Goal: Task Accomplishment & Management: Manage account settings

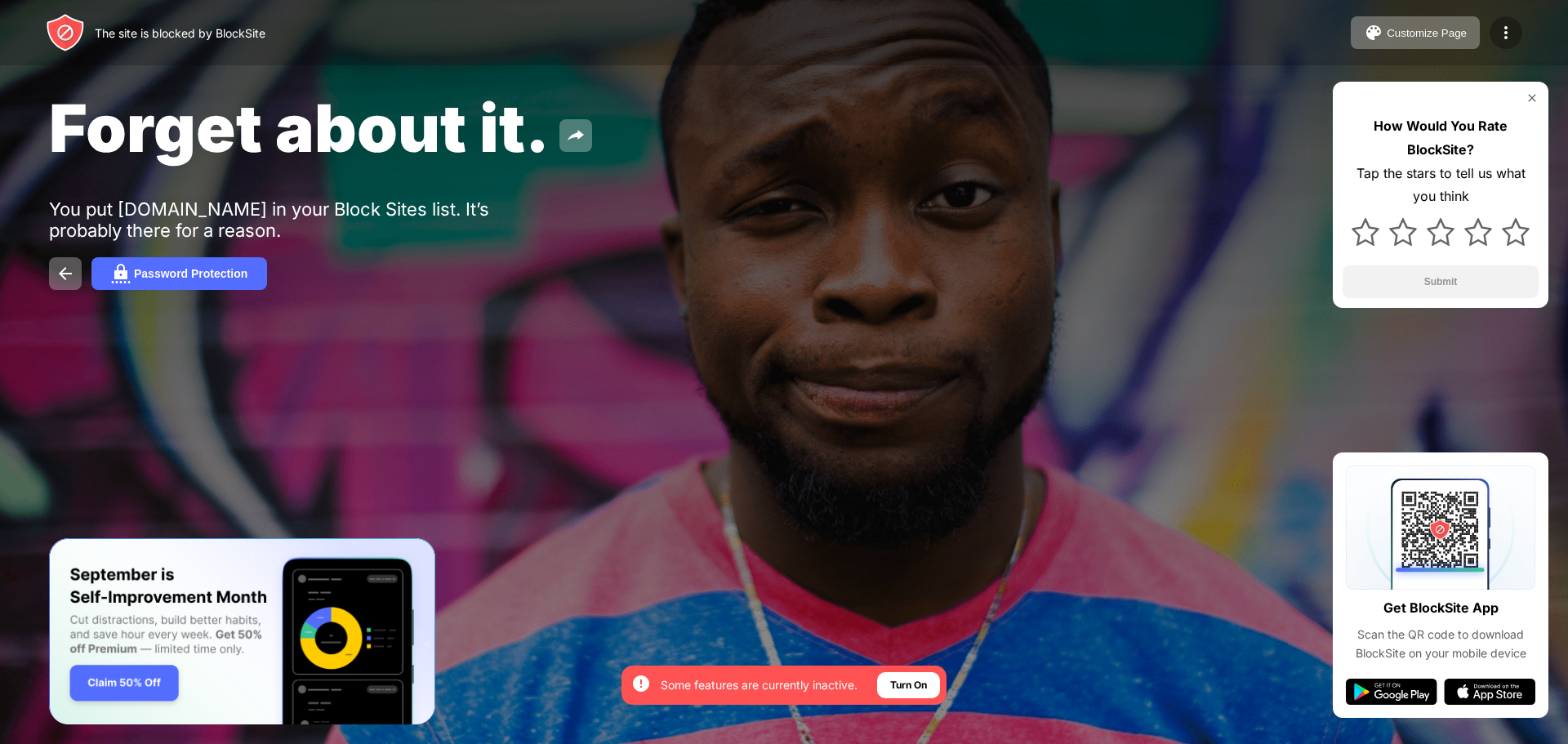
click at [1496, 32] on img at bounding box center [1506, 33] width 20 height 20
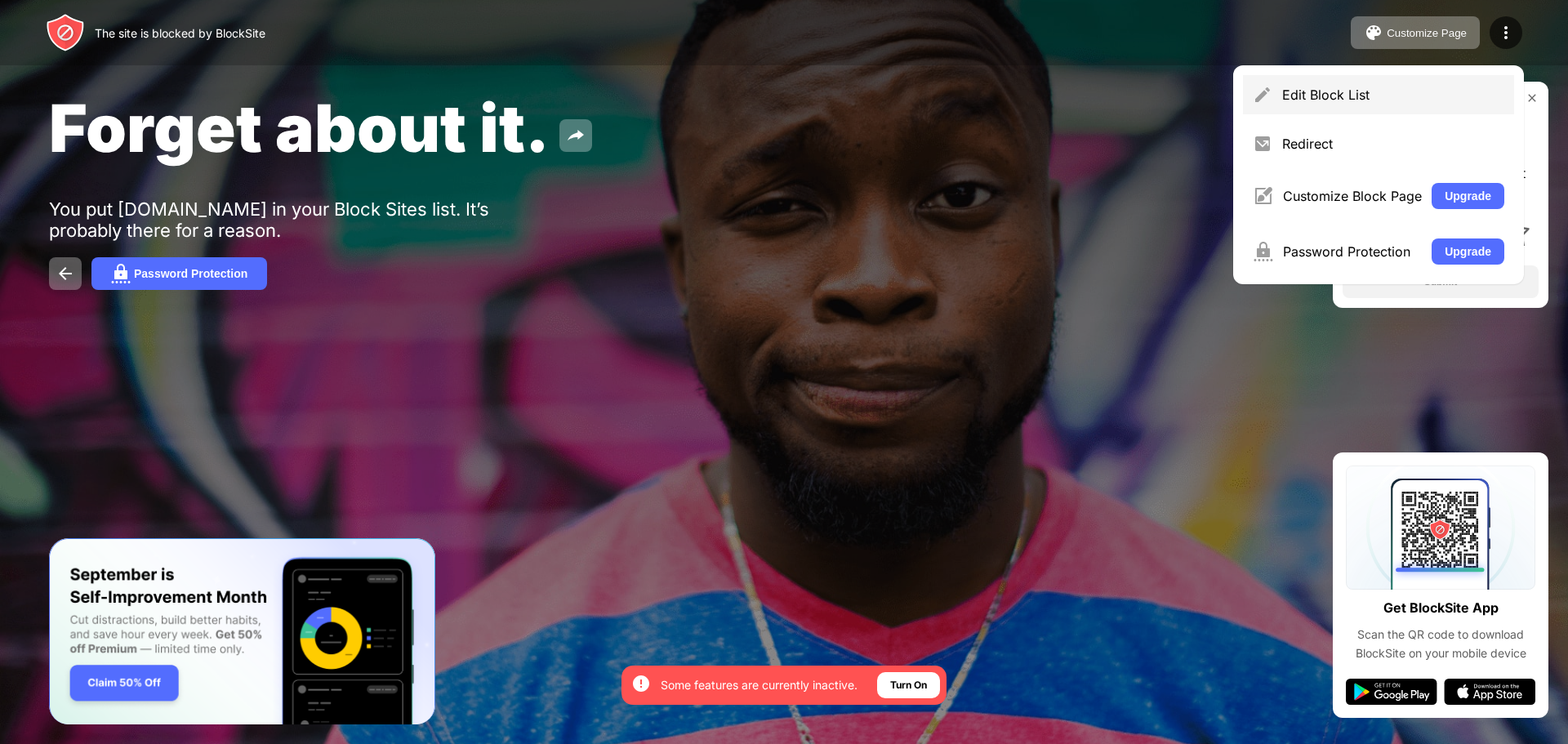
click at [1452, 99] on div "Edit Block List" at bounding box center [1393, 95] width 222 height 16
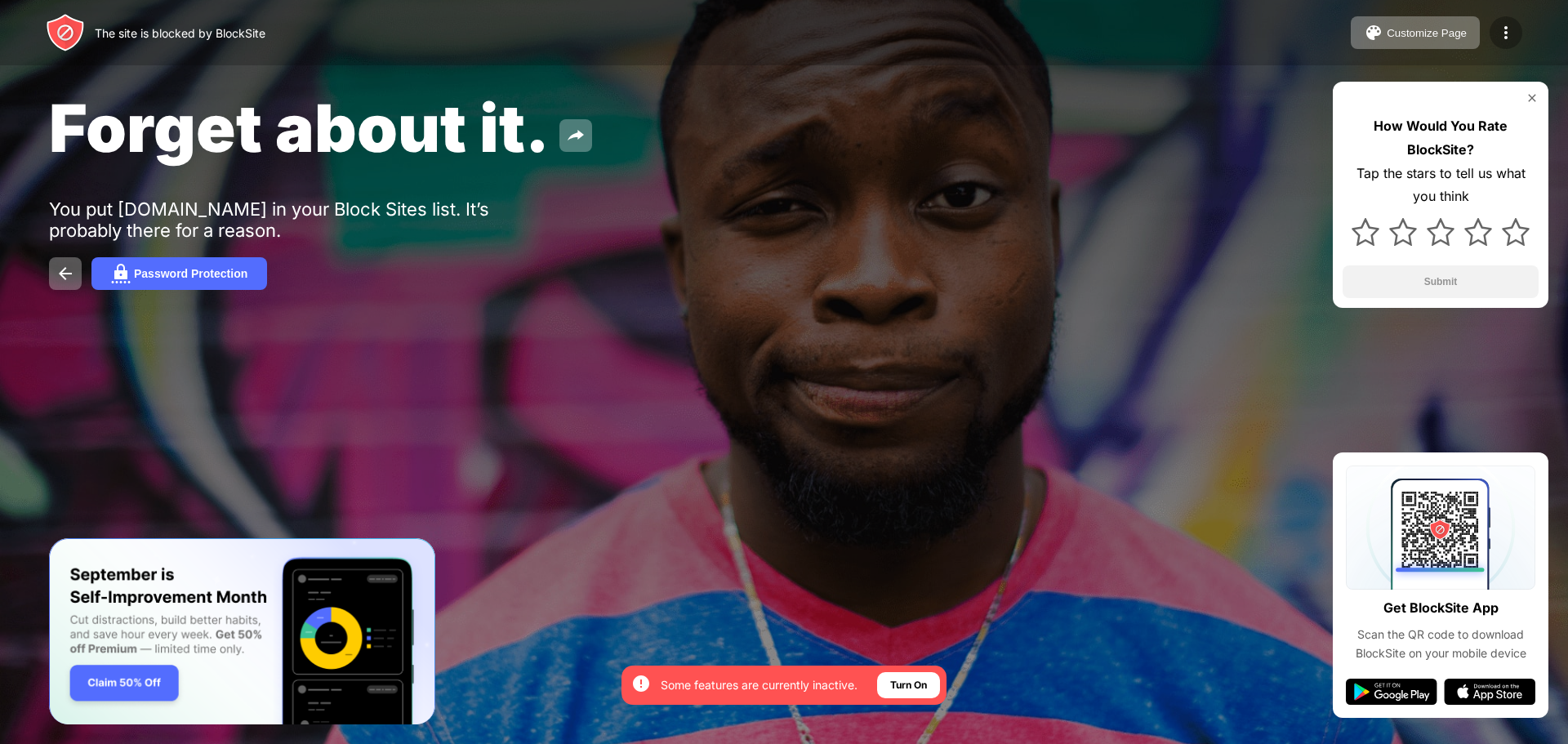
click at [1497, 34] on img at bounding box center [1506, 33] width 20 height 20
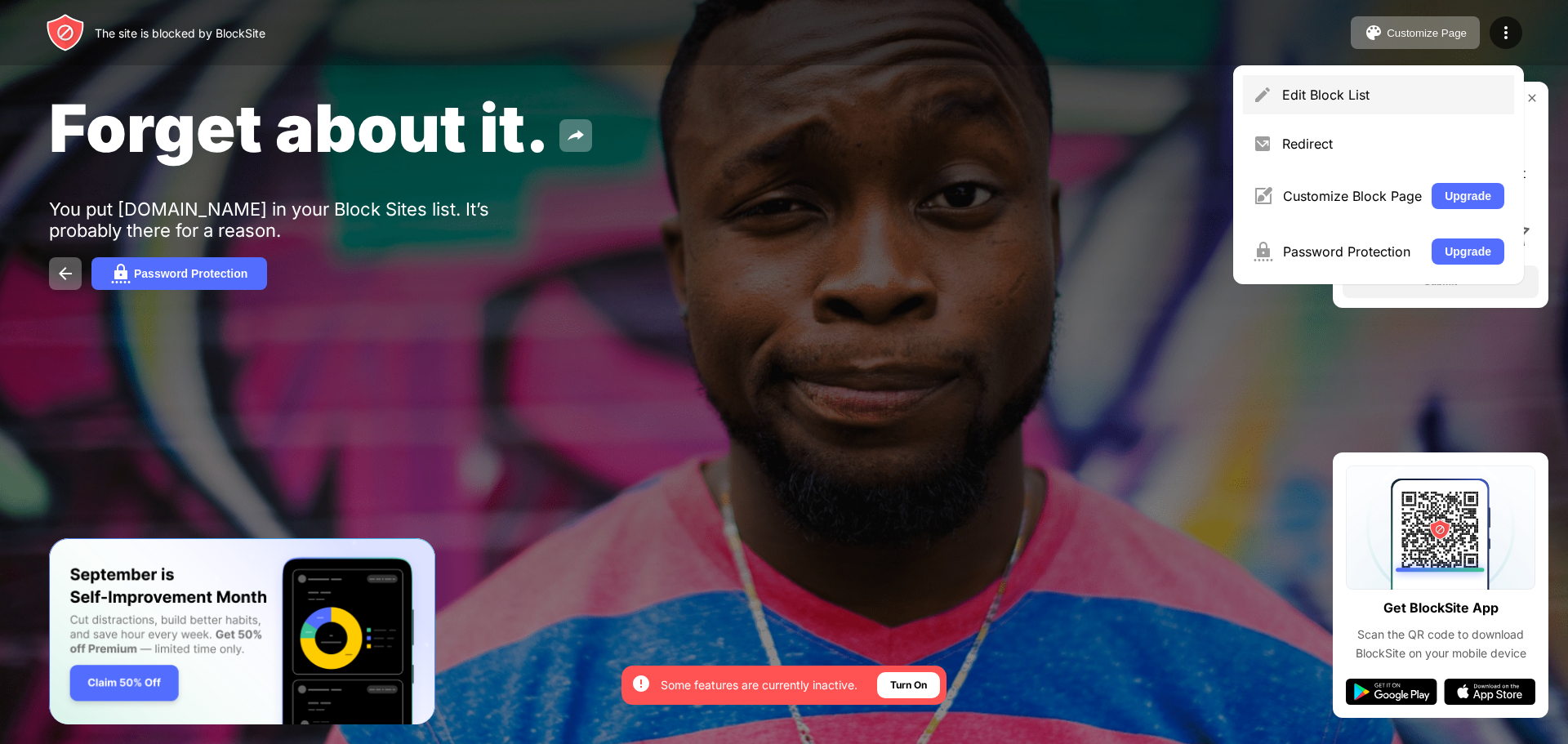
click at [1441, 89] on div "Edit Block List" at bounding box center [1393, 95] width 222 height 16
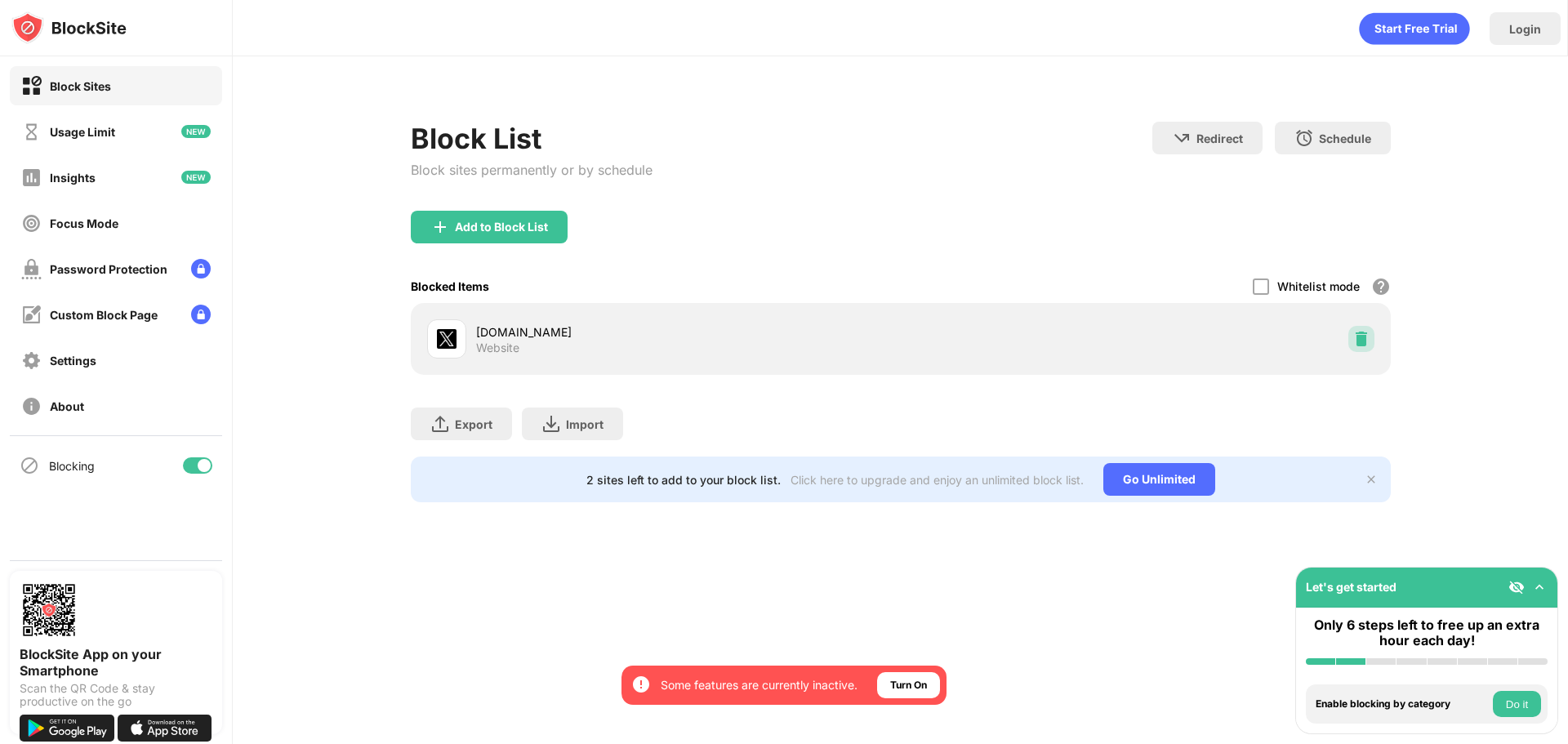
click at [1356, 342] on img at bounding box center [1361, 339] width 16 height 16
